Goal: Transaction & Acquisition: Obtain resource

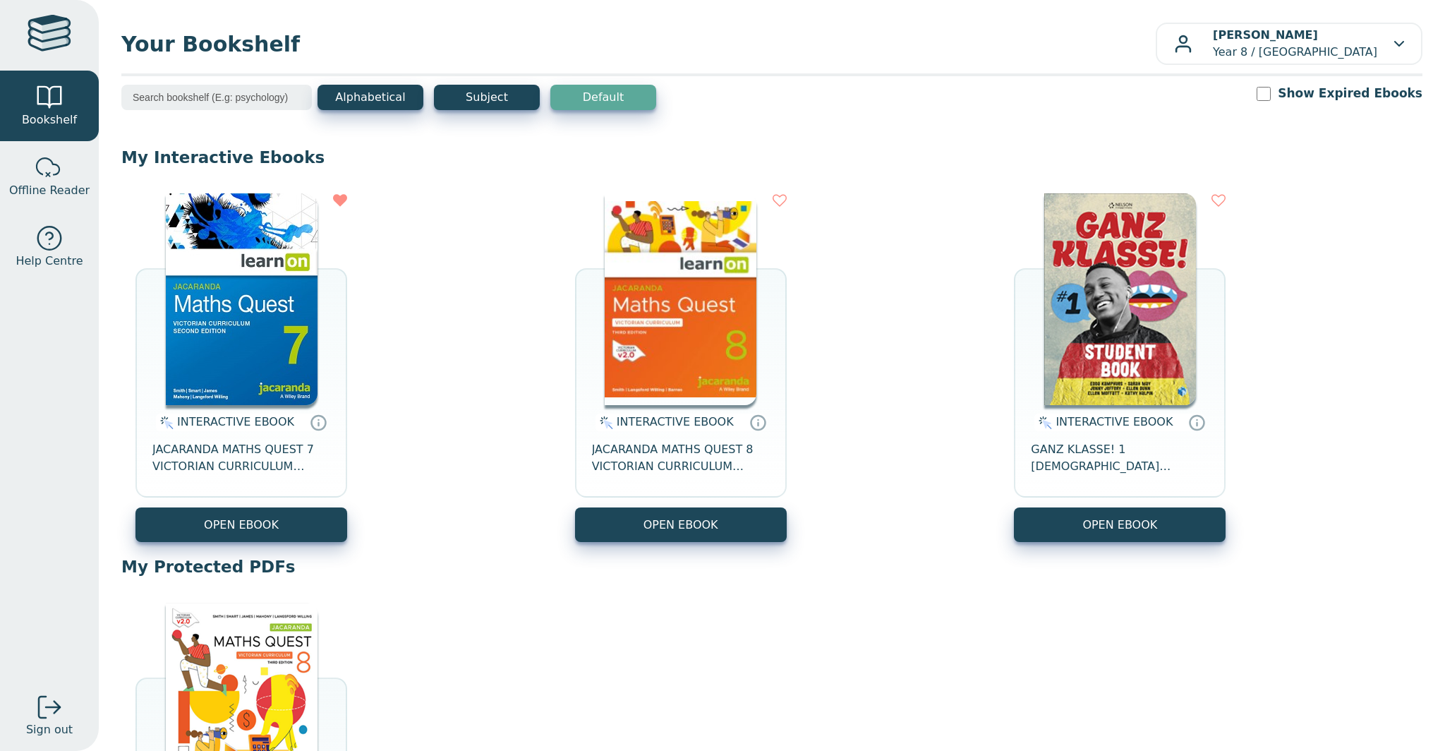
click at [274, 375] on img at bounding box center [242, 299] width 152 height 212
click at [776, 202] on icon at bounding box center [780, 200] width 14 height 14
drag, startPoint x: 340, startPoint y: 199, endPoint x: 601, endPoint y: 231, distance: 263.0
click at [340, 200] on icon at bounding box center [340, 200] width 14 height 14
click at [661, 424] on span "INTERACTIVE EBOOK" at bounding box center [675, 421] width 117 height 13
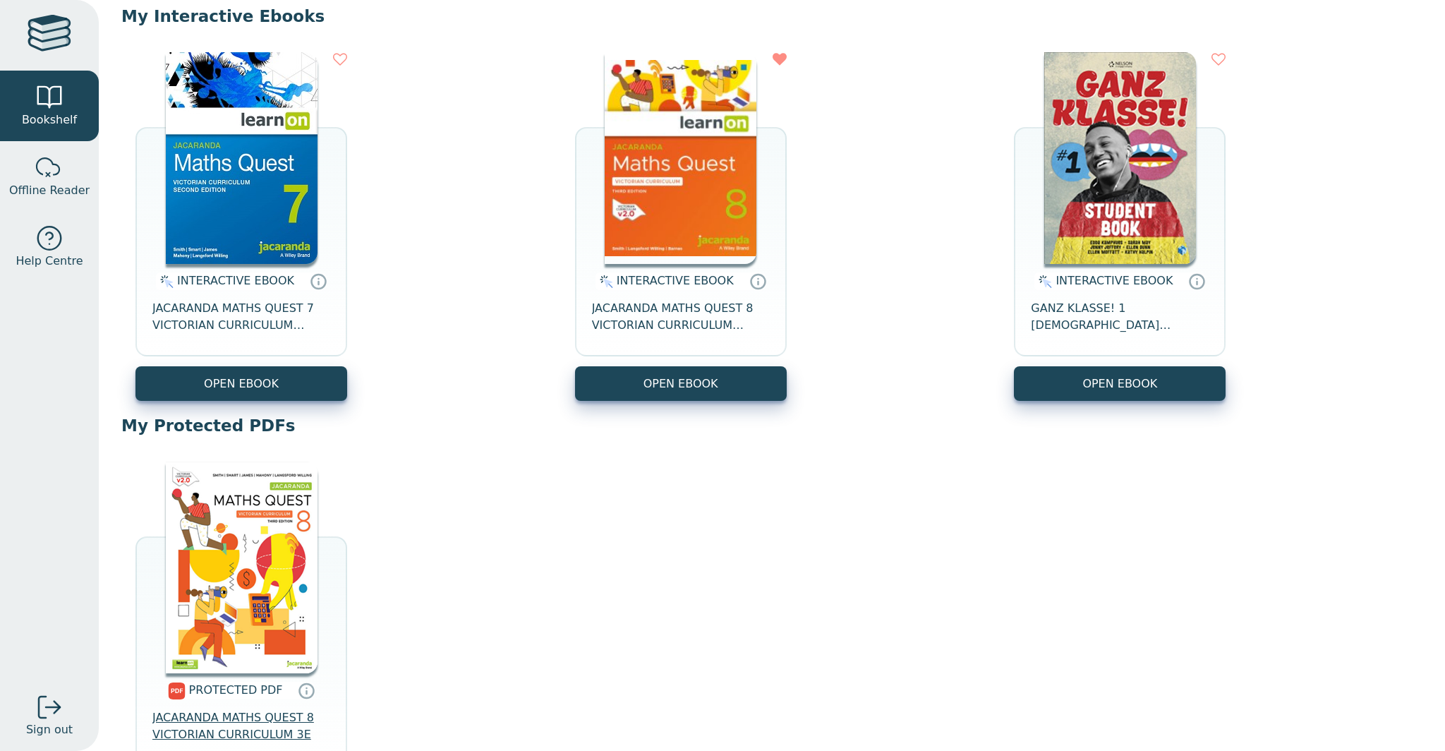
scroll to position [353, 0]
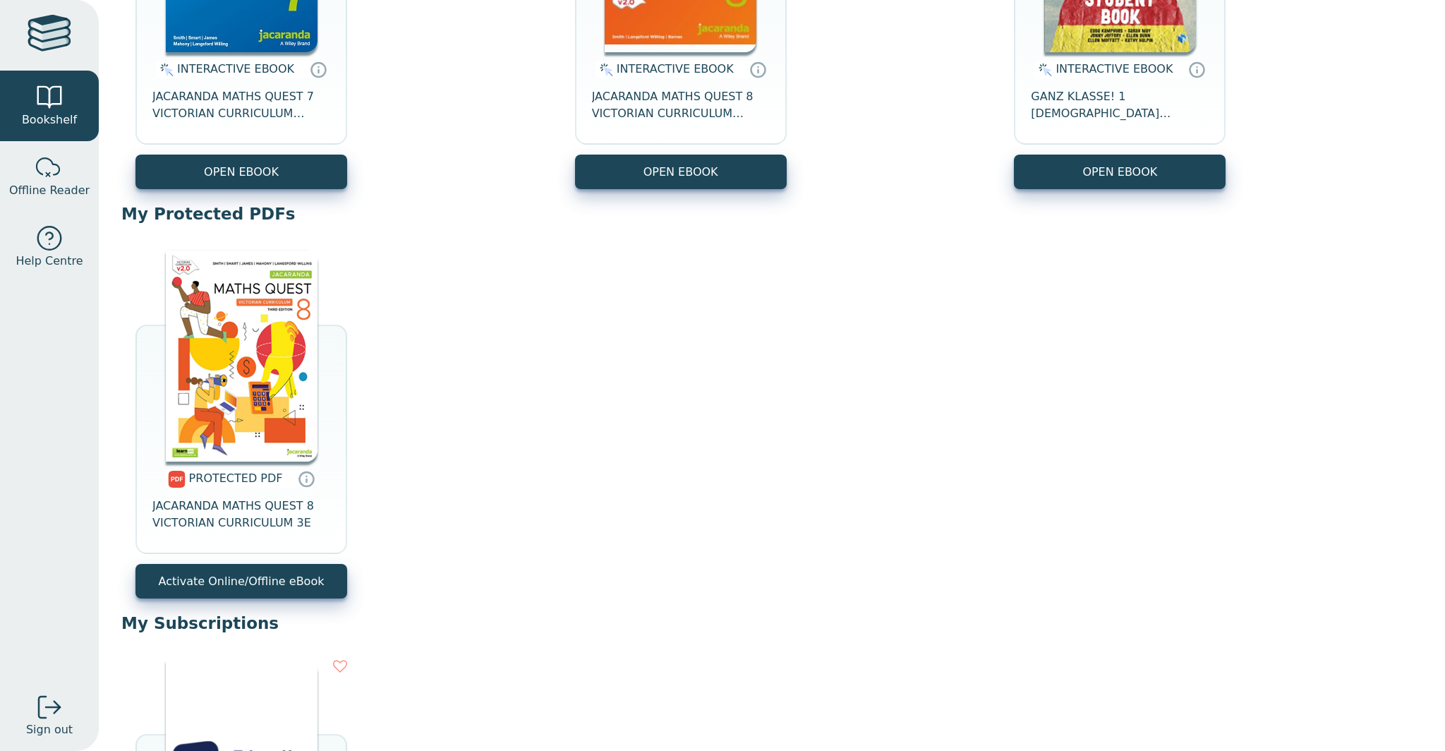
click at [248, 492] on div "PROTECTED PDF JACARANDA MATHS QUEST 8 VICTORIAN CURRICULUM 3E" at bounding box center [241, 513] width 212 height 102
click at [251, 512] on span "JACARANDA MATHS QUEST 8 VICTORIAN CURRICULUM 3E" at bounding box center [241, 515] width 178 height 34
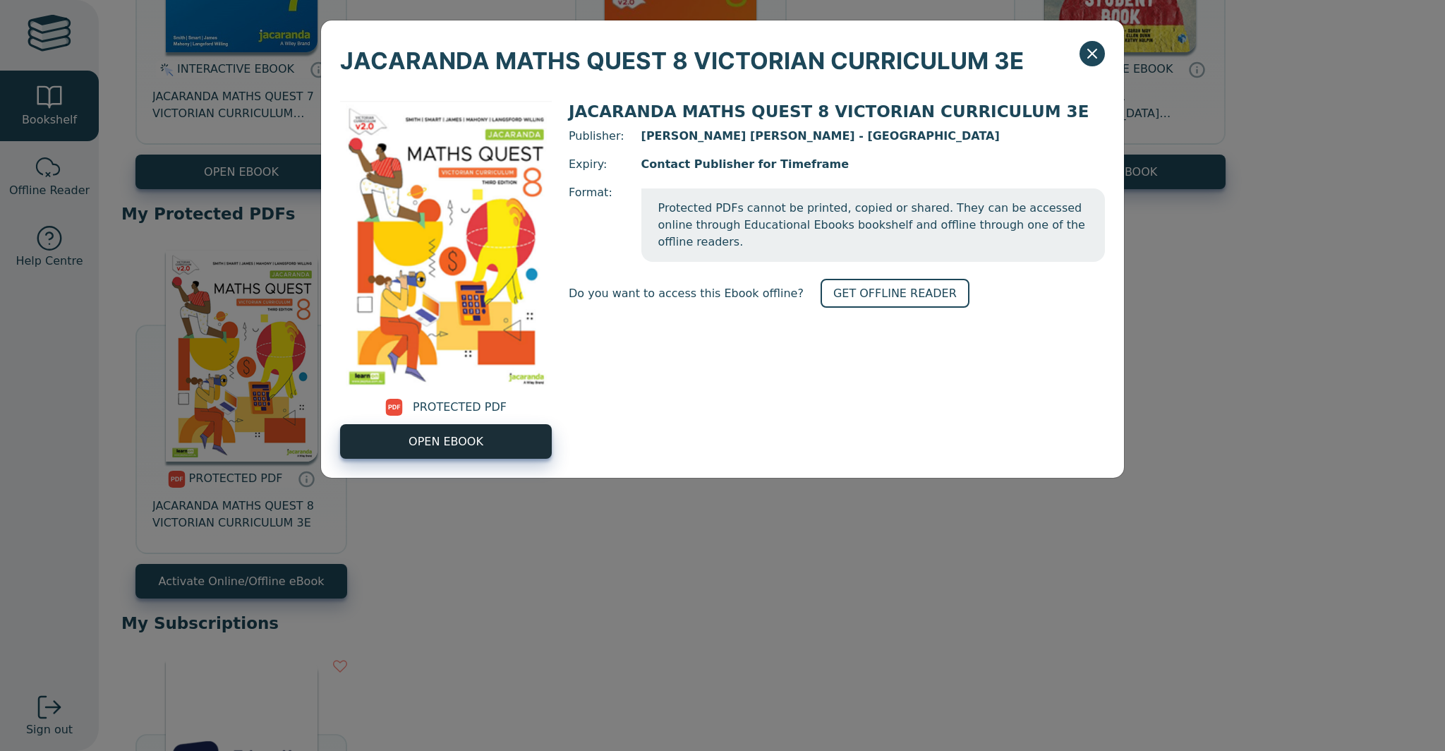
click at [483, 435] on link "OPEN EBOOK" at bounding box center [446, 441] width 212 height 35
click at [1085, 63] on button "Close" at bounding box center [1092, 53] width 25 height 25
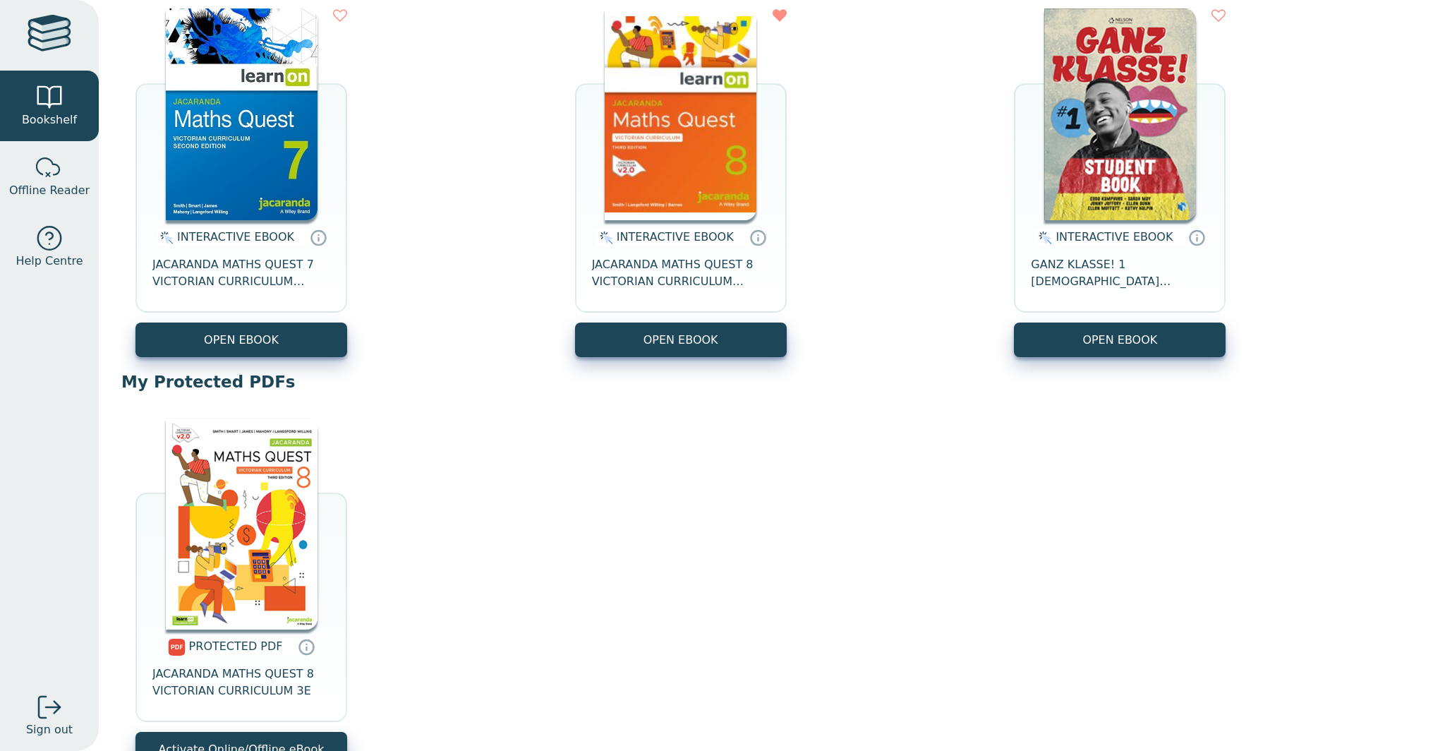
scroll to position [0, 0]
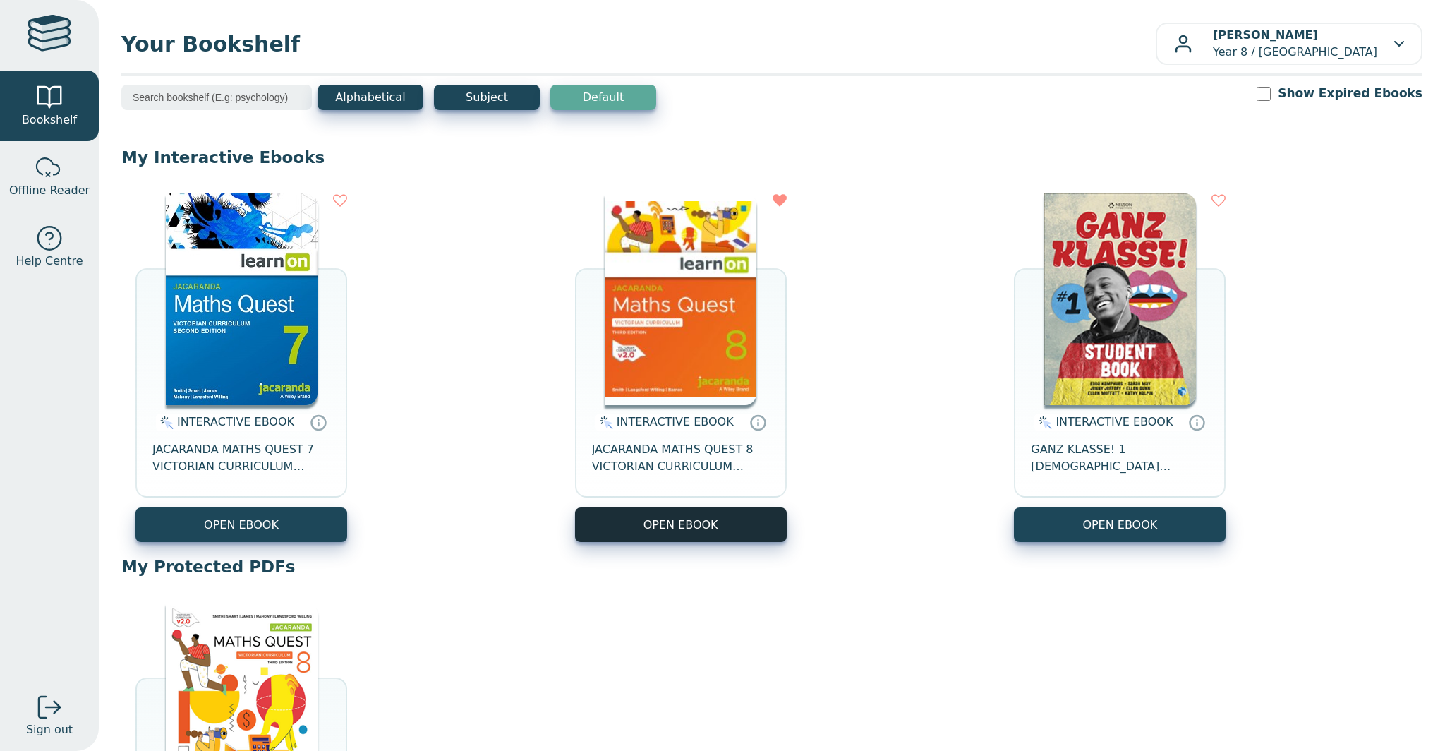
click at [714, 526] on button "OPEN EBOOK" at bounding box center [681, 524] width 212 height 35
